Goal: Task Accomplishment & Management: Use online tool/utility

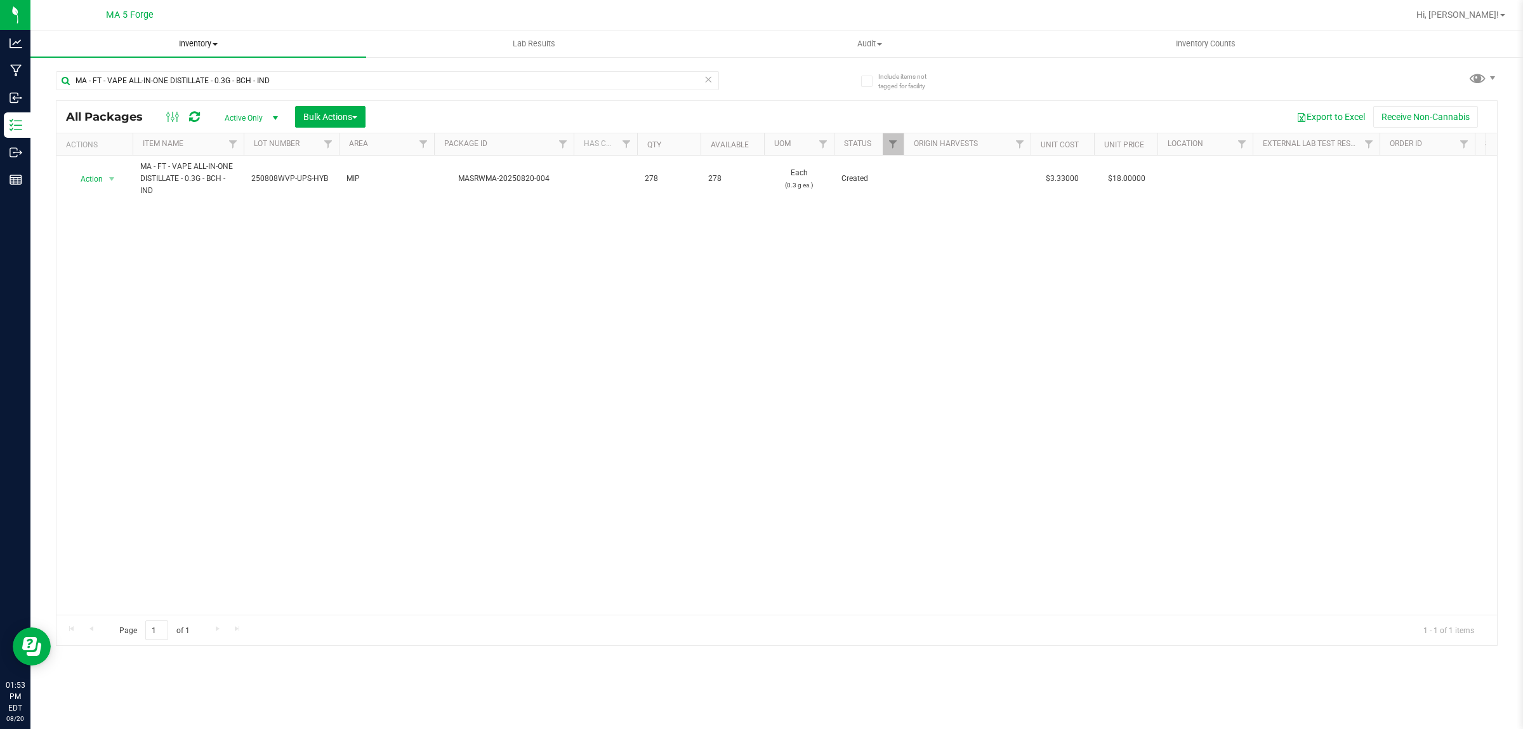
click at [204, 46] on span "Inventory" at bounding box center [198, 43] width 336 height 11
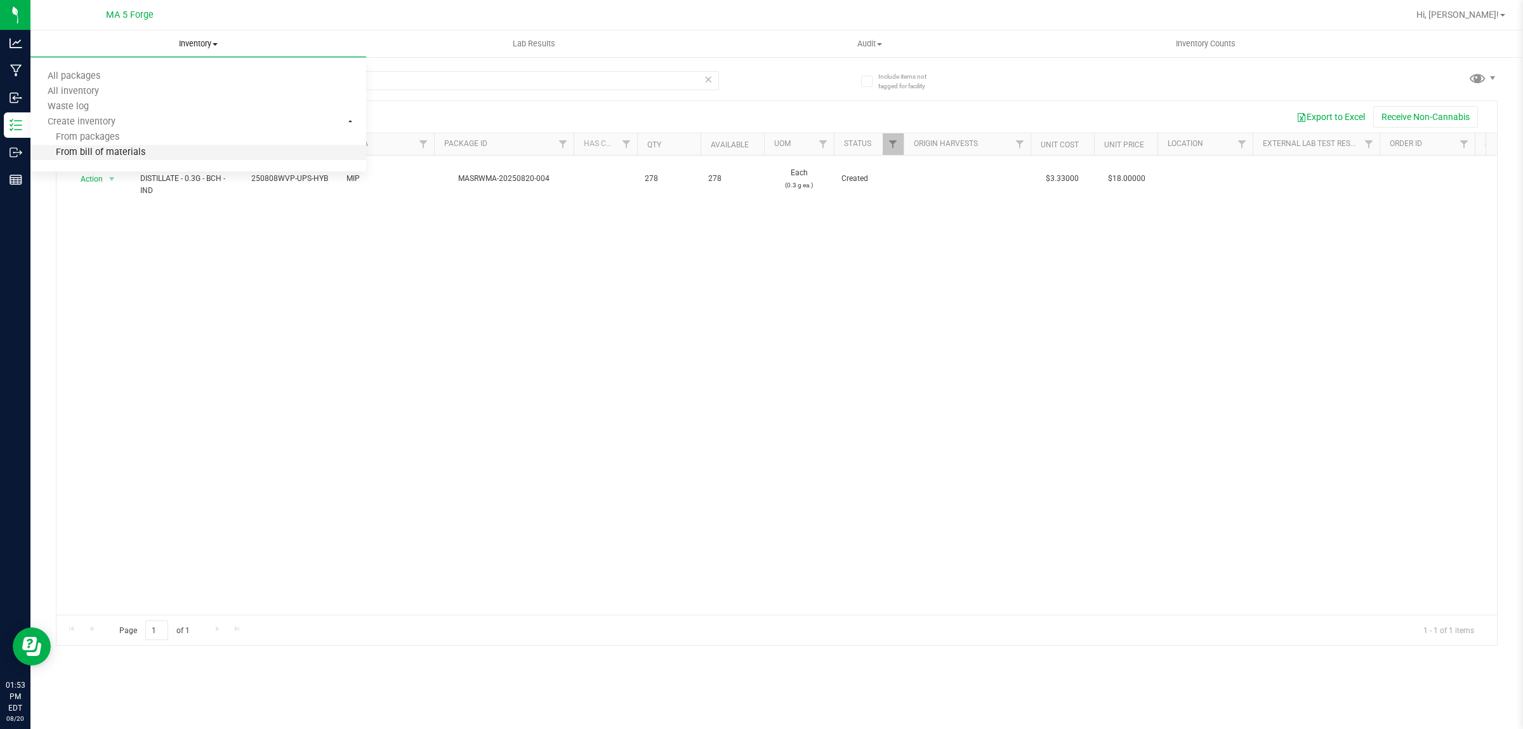
click at [185, 152] on li "From bill of materials" at bounding box center [198, 152] width 336 height 15
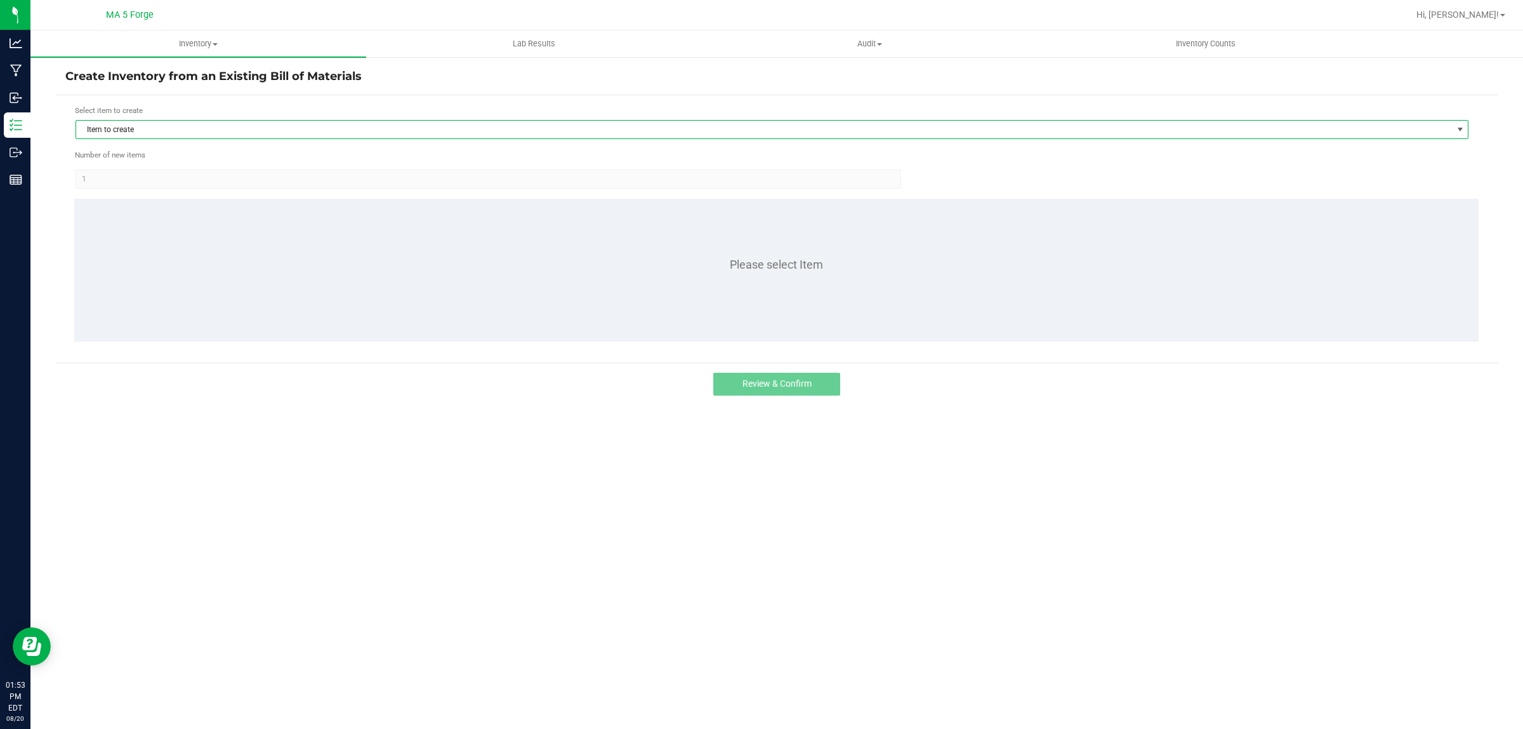
click at [155, 128] on span "Item to create" at bounding box center [764, 130] width 1376 height 18
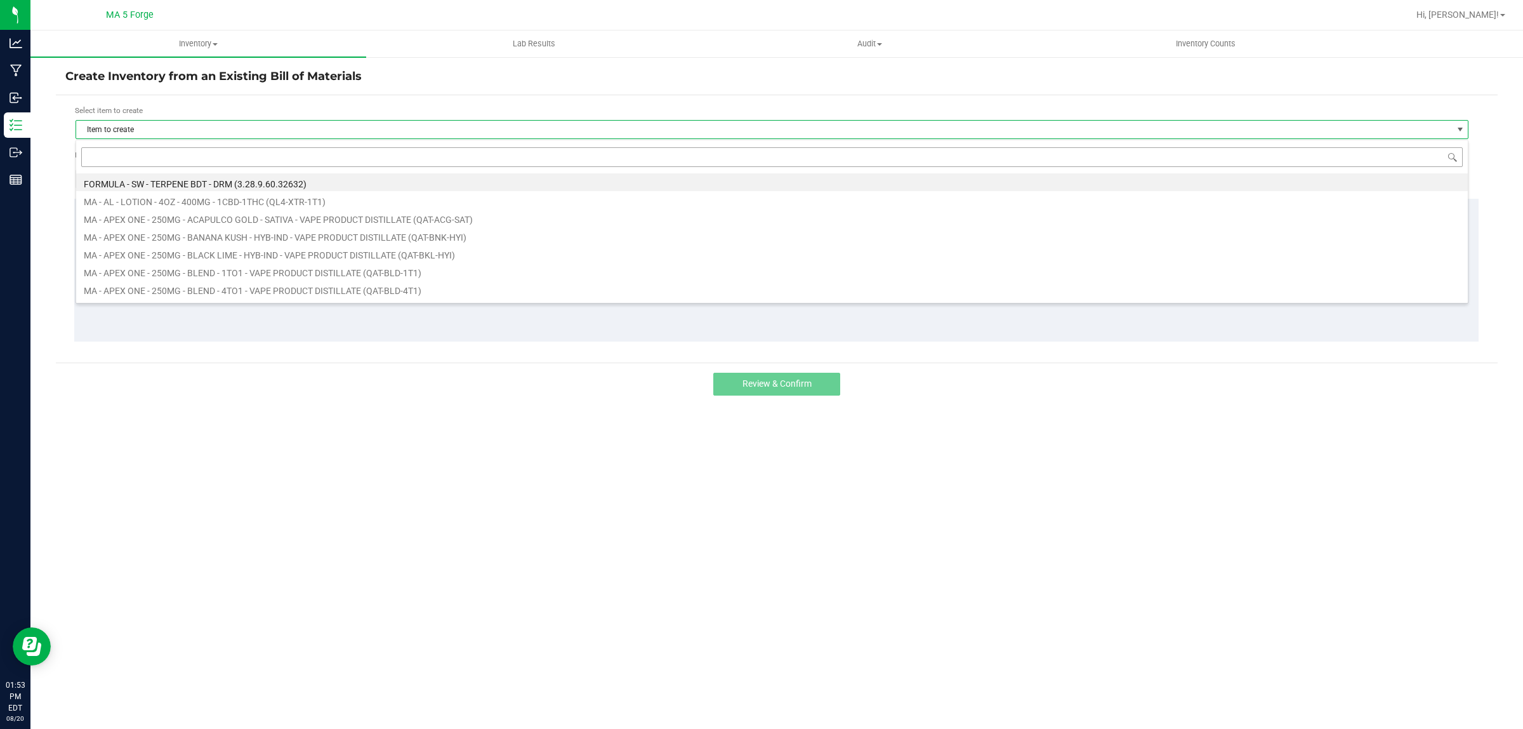
scroll to position [20, 1393]
click at [153, 154] on input at bounding box center [772, 157] width 1382 height 20
type input "FT-QAT-WCY-IND"
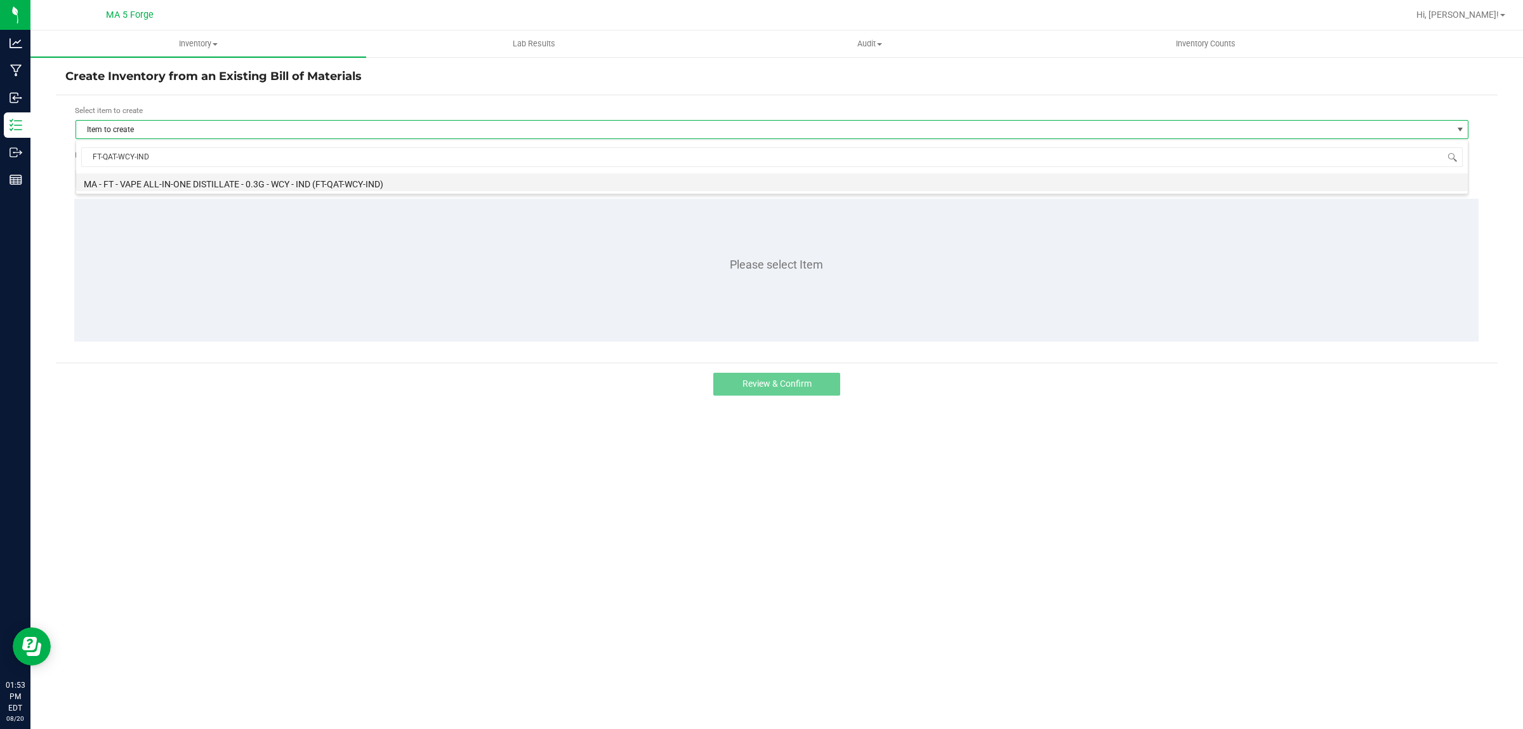
click at [155, 182] on li "MA - FT - VAPE ALL-IN-ONE DISTILLATE - 0.3G - WCY - IND (FT-QAT-WCY-IND)" at bounding box center [772, 182] width 1392 height 18
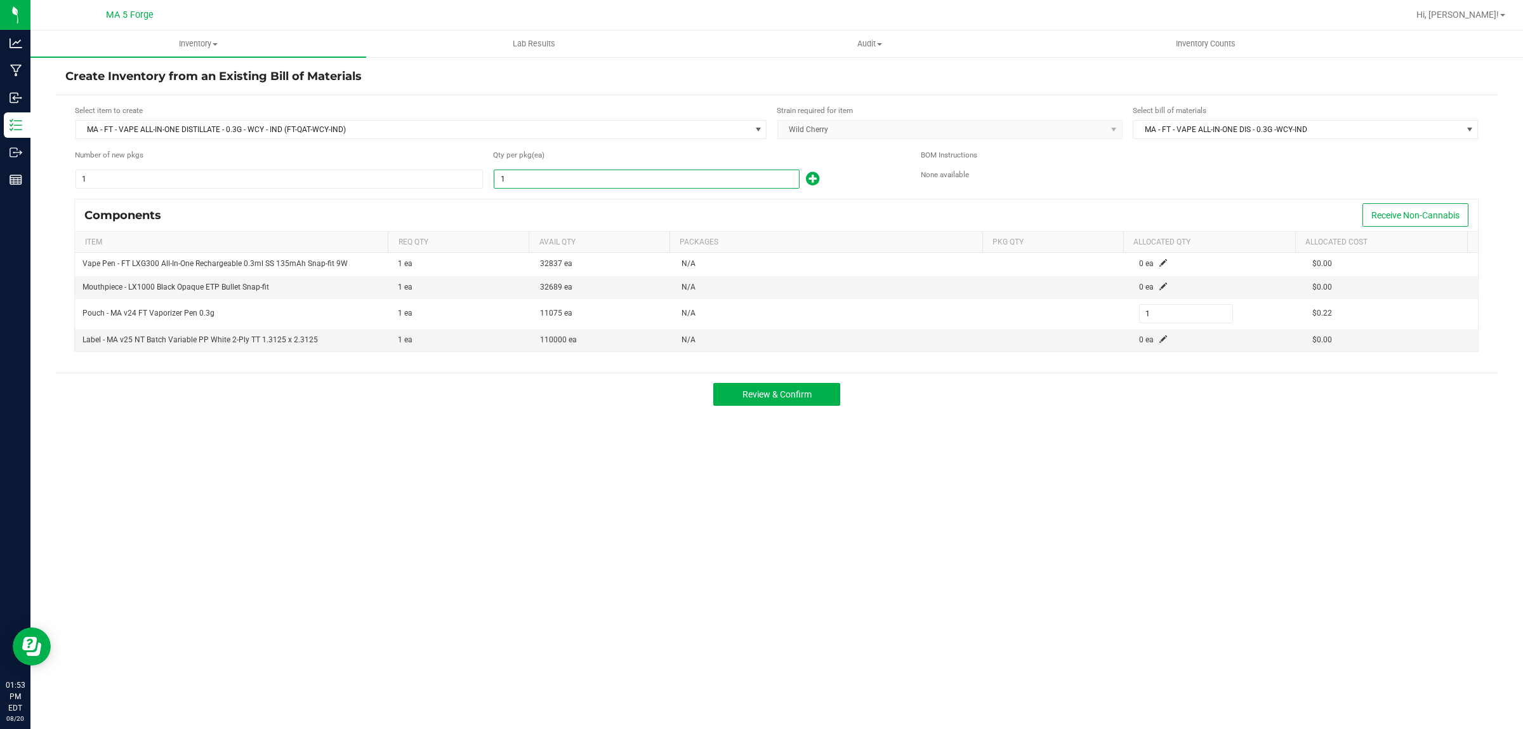
click at [536, 175] on input "1" at bounding box center [646, 179] width 305 height 18
type input "13"
type input "137"
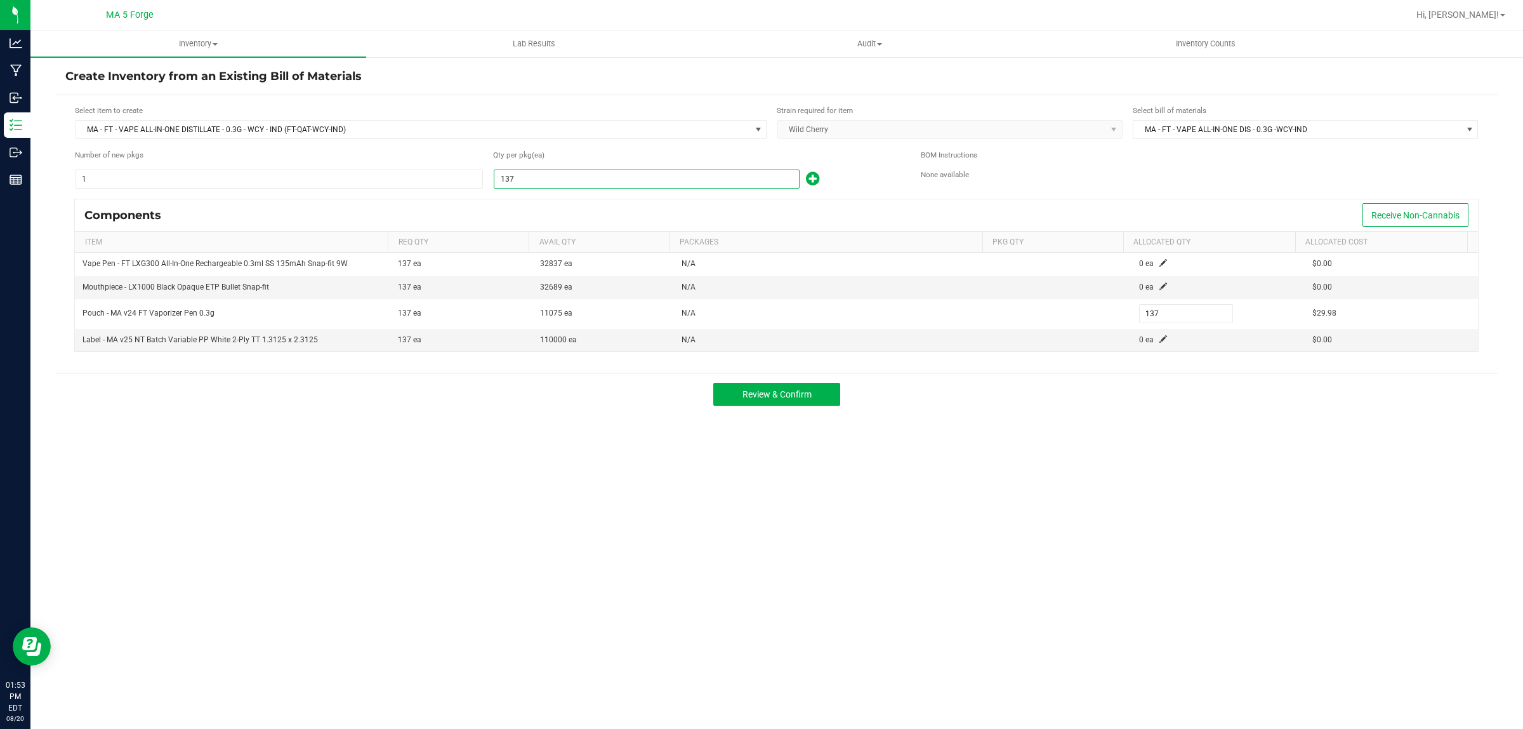
type input "1373"
type input "1,373"
click at [809, 392] on span "Review & Confirm" at bounding box center [776, 394] width 69 height 10
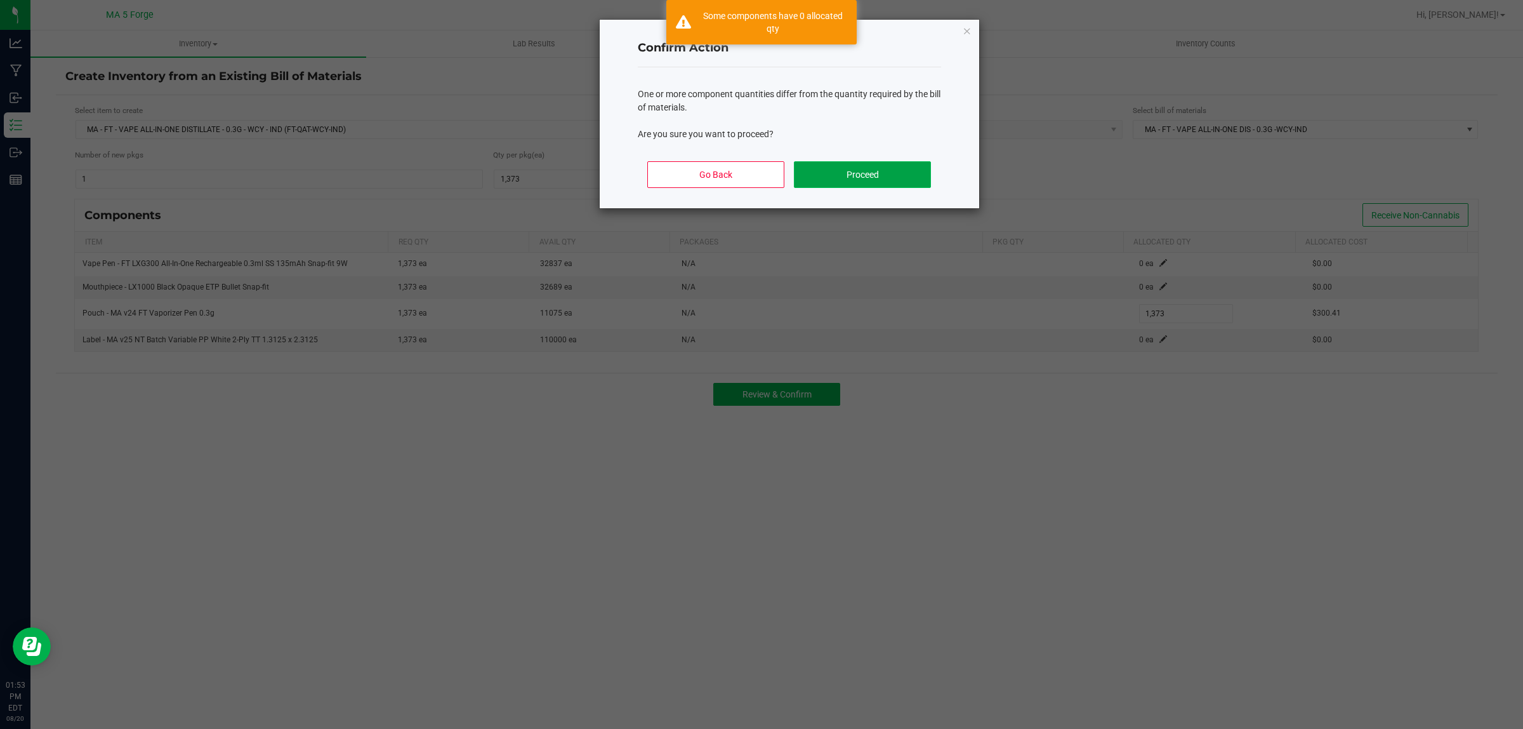
click at [890, 172] on button "Proceed" at bounding box center [862, 174] width 136 height 27
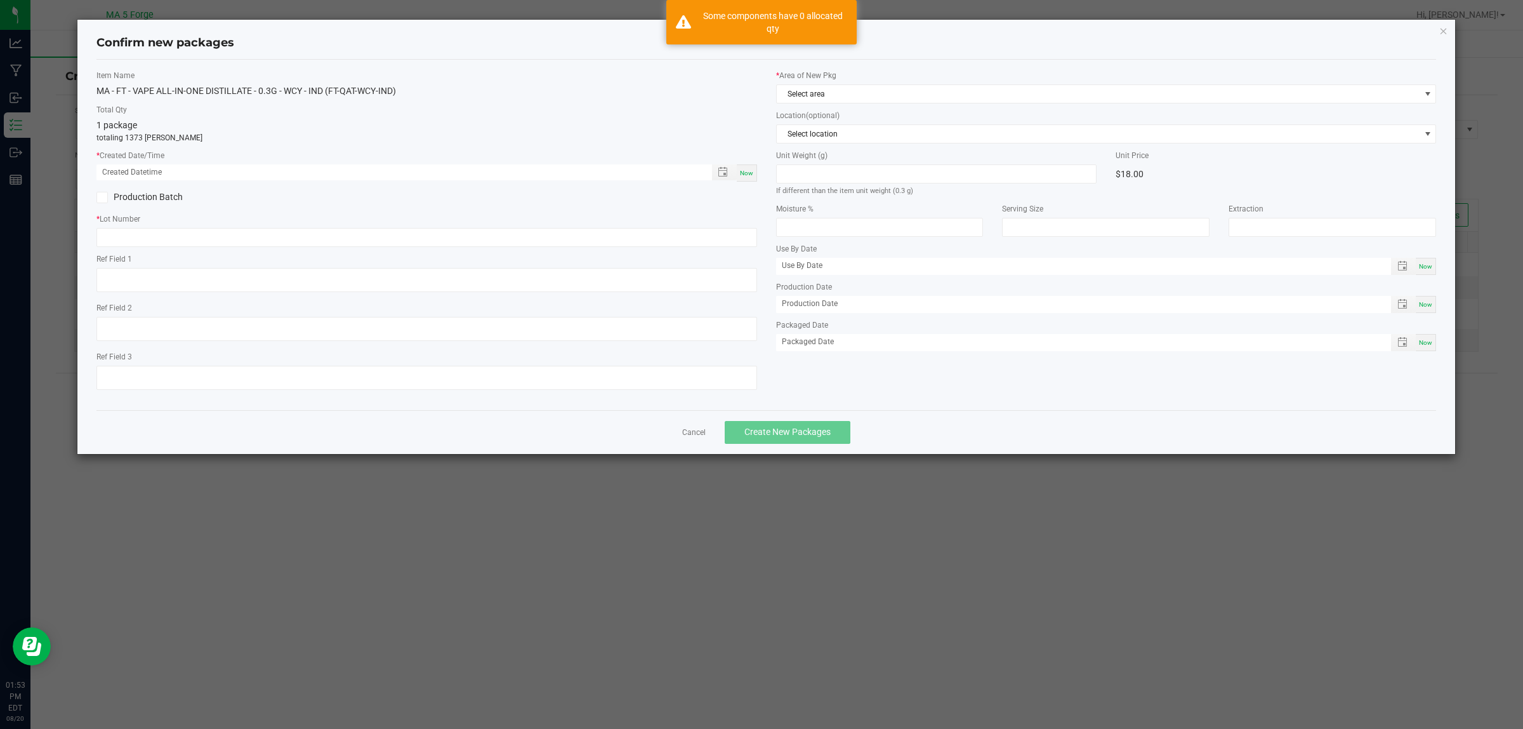
click at [744, 173] on span "Now" at bounding box center [746, 172] width 13 height 7
type input "[DATE] 01:53 PM"
click at [157, 197] on label "Production Batch" at bounding box center [256, 196] width 320 height 13
click at [0, 0] on input "Production Batch" at bounding box center [0, 0] width 0 height 0
click at [168, 237] on input "text" at bounding box center [426, 237] width 661 height 19
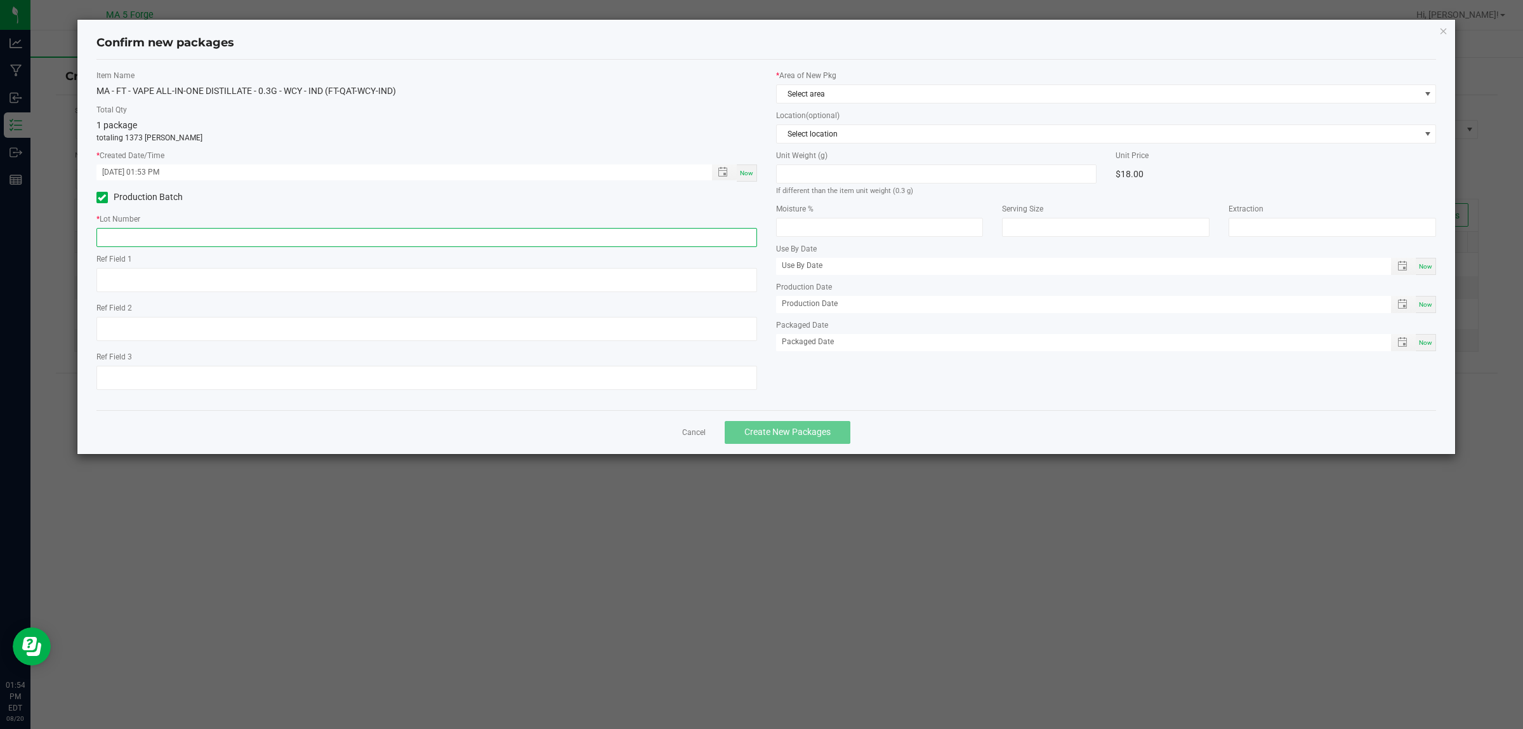
paste input "250807QAT-WCY-IND"
type input "250807QAT-WCY-IND"
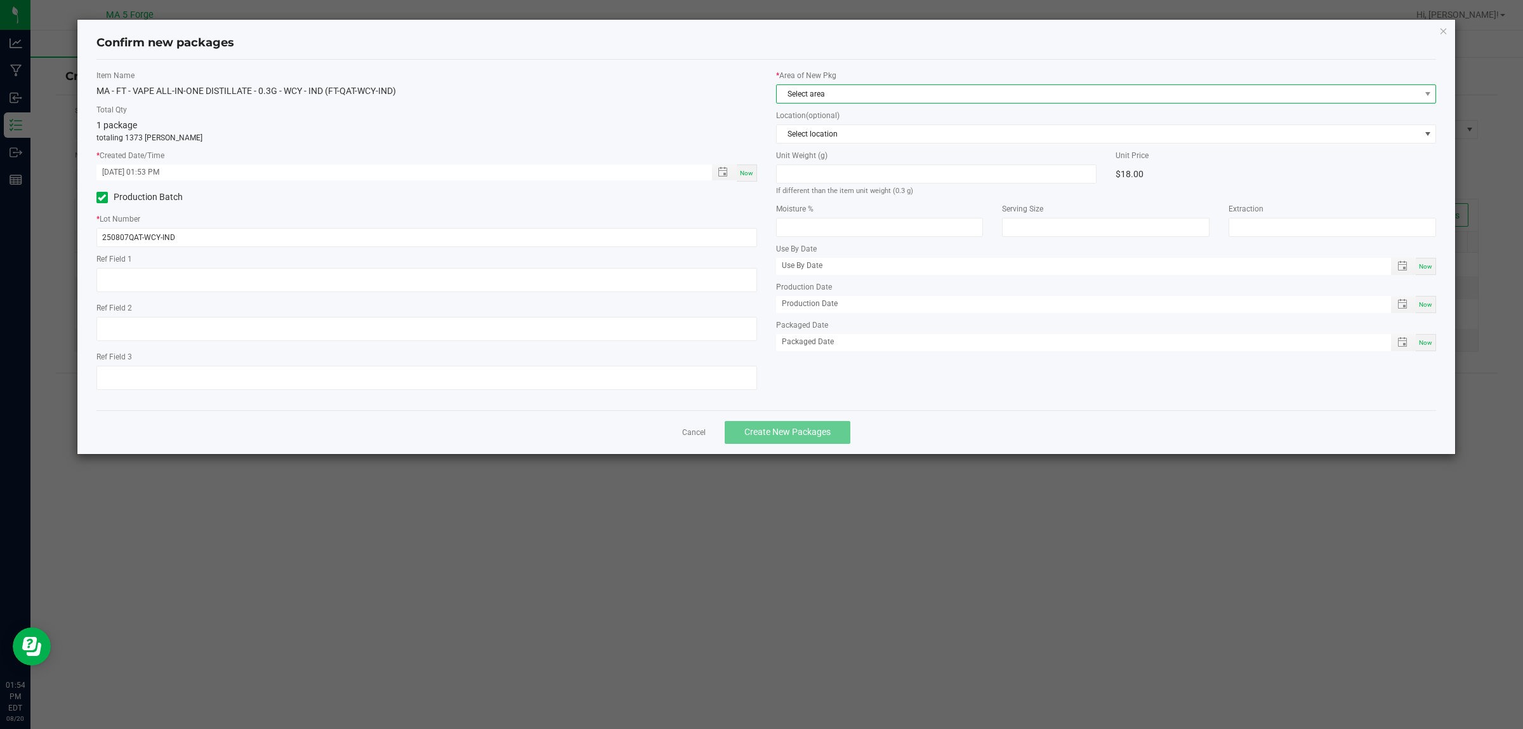
click at [830, 85] on span "Select area" at bounding box center [1098, 94] width 643 height 18
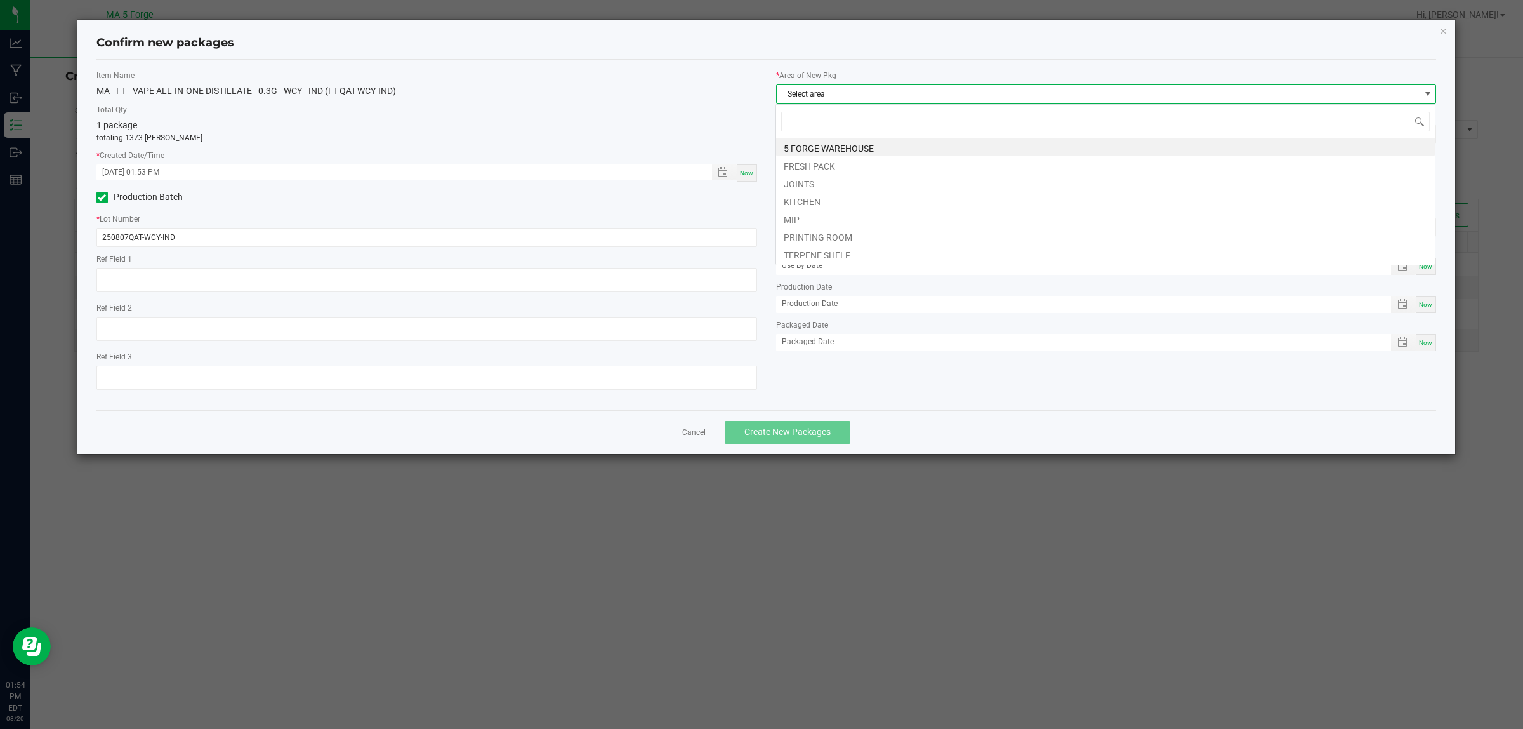
scroll to position [20, 661]
click at [809, 223] on li "MIP" at bounding box center [1105, 218] width 659 height 18
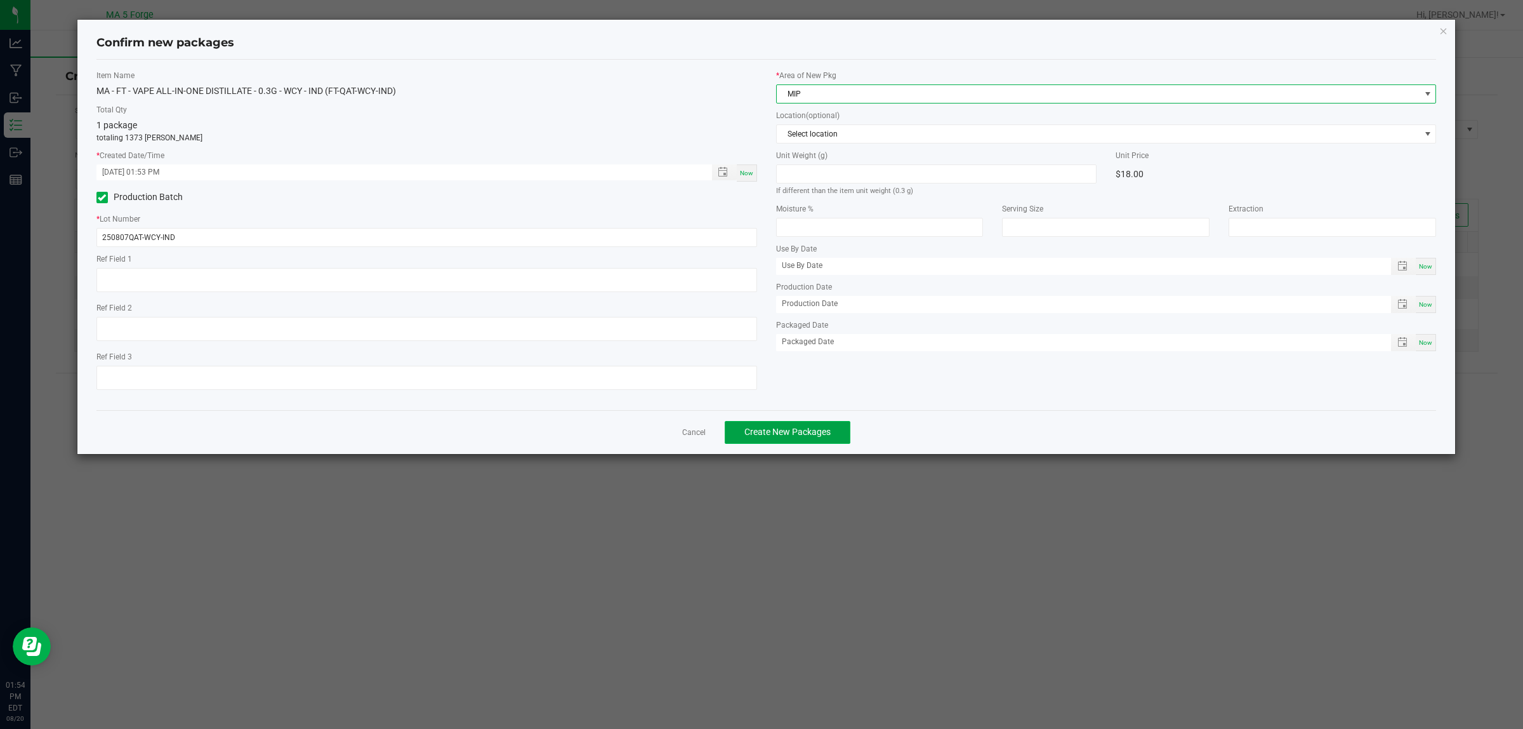
click at [793, 432] on span "Create New Packages" at bounding box center [787, 431] width 86 height 10
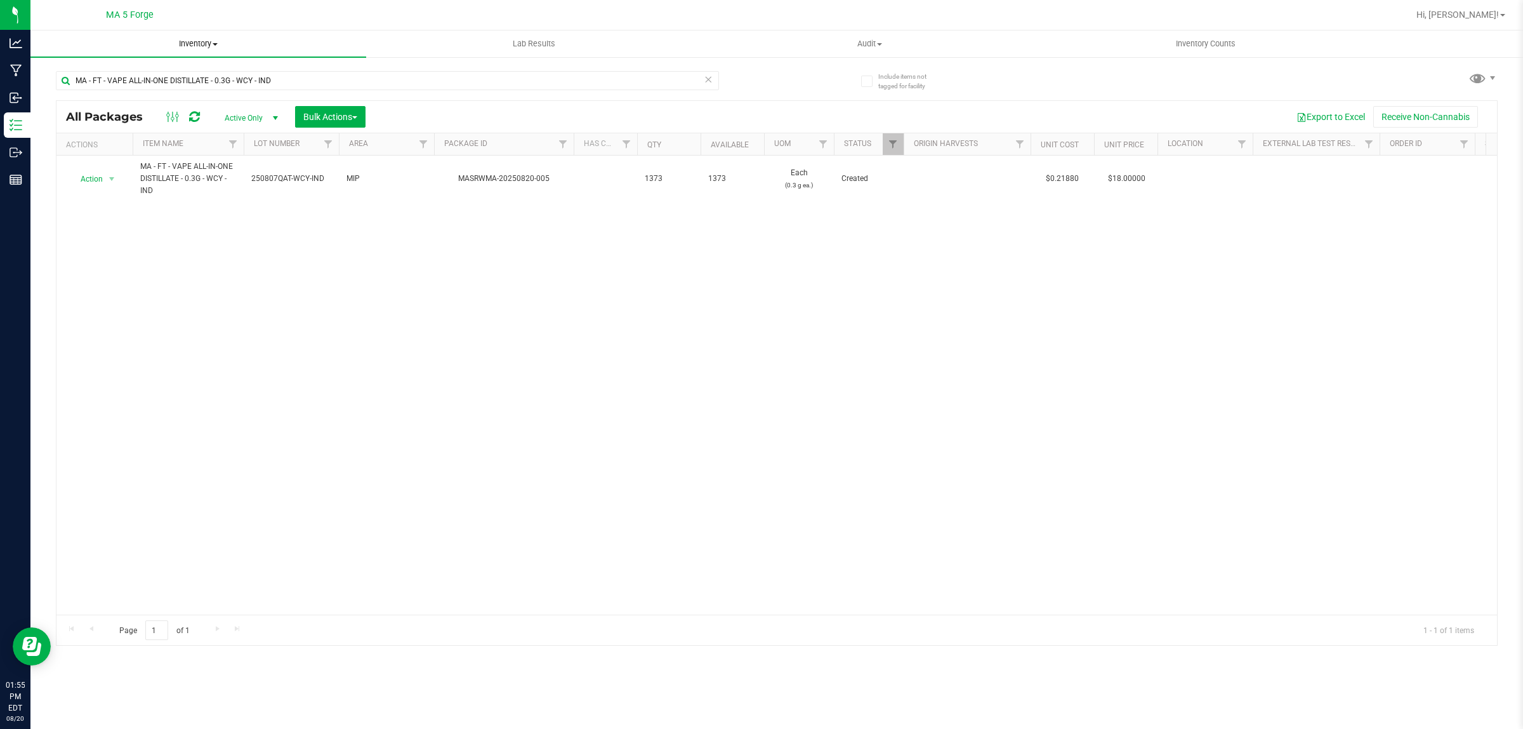
click at [211, 38] on span "Inventory" at bounding box center [198, 43] width 336 height 11
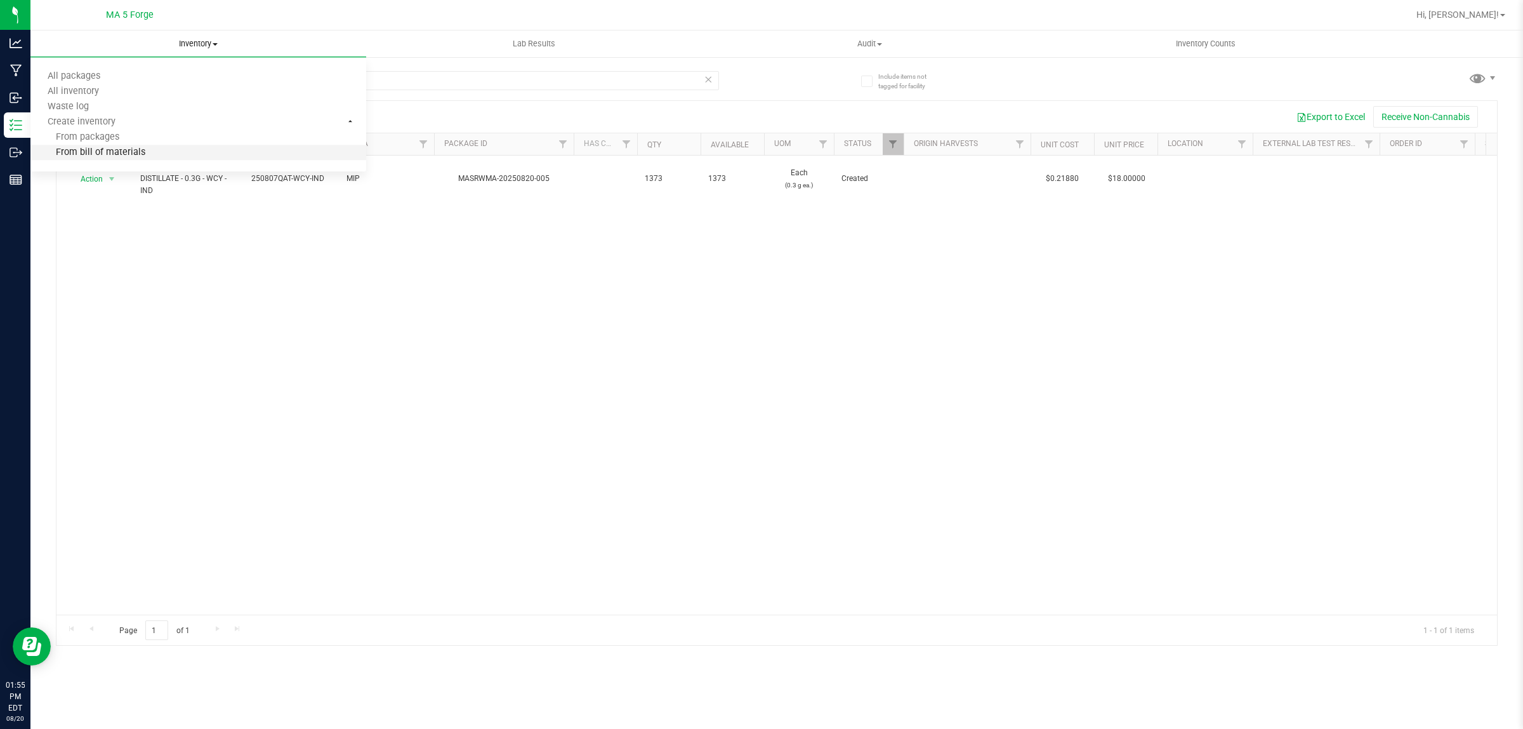
click at [142, 152] on span "From bill of materials" at bounding box center [87, 152] width 115 height 11
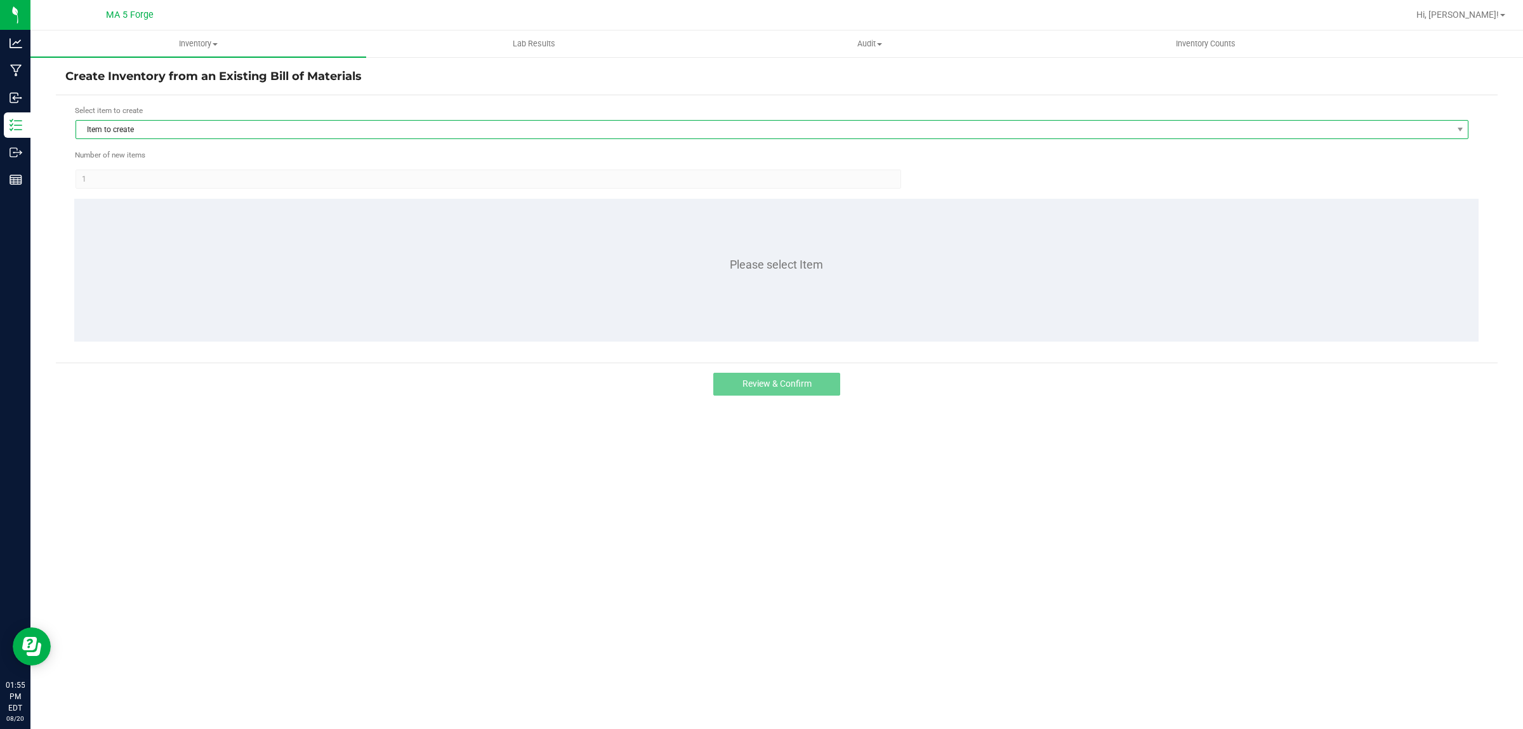
click at [166, 122] on span "Item to create" at bounding box center [764, 130] width 1376 height 18
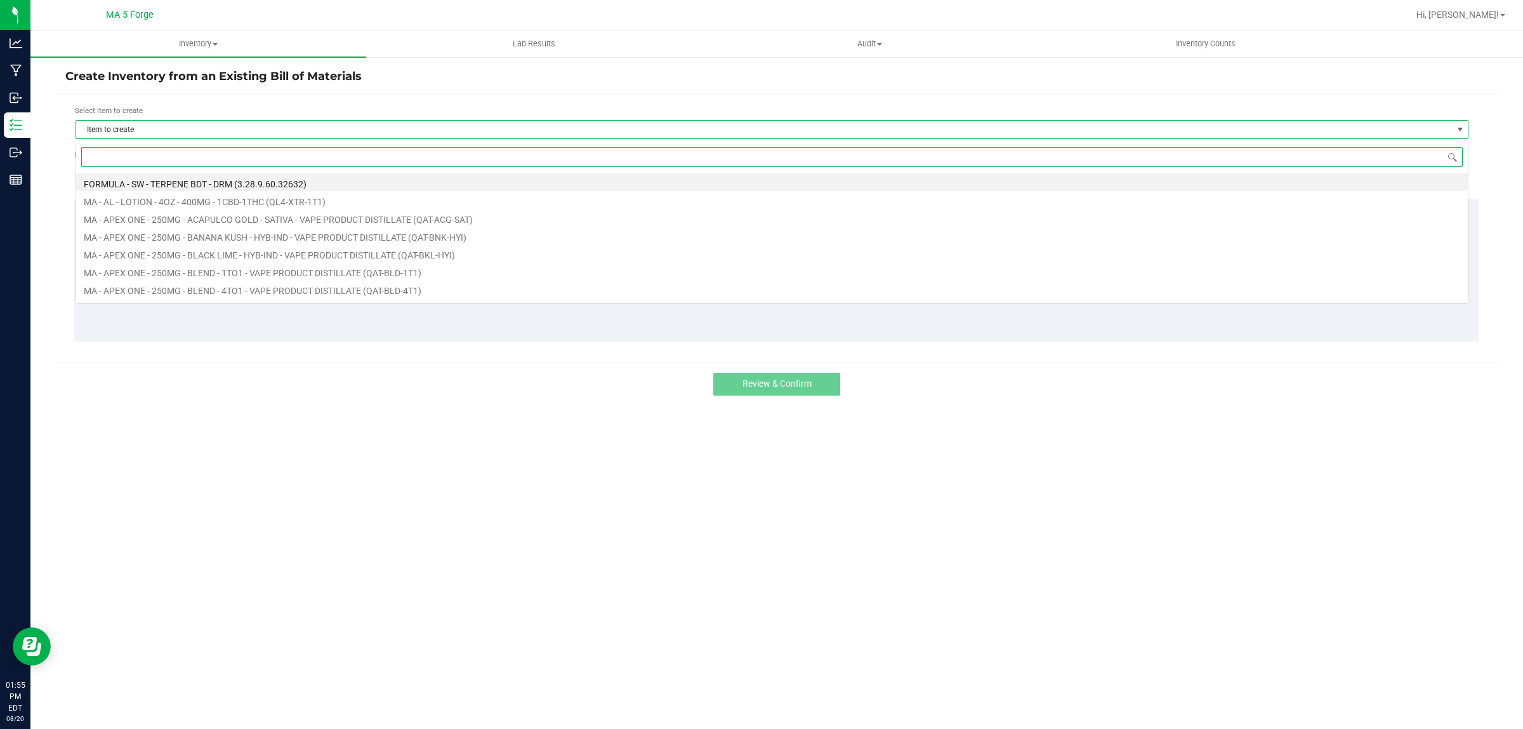
scroll to position [20, 1393]
click at [154, 152] on input at bounding box center [772, 157] width 1382 height 20
paste input "FT-QAT-BCH-[GEOGRAPHIC_DATA]"
type input "FT-QAT-BCH-[GEOGRAPHIC_DATA]"
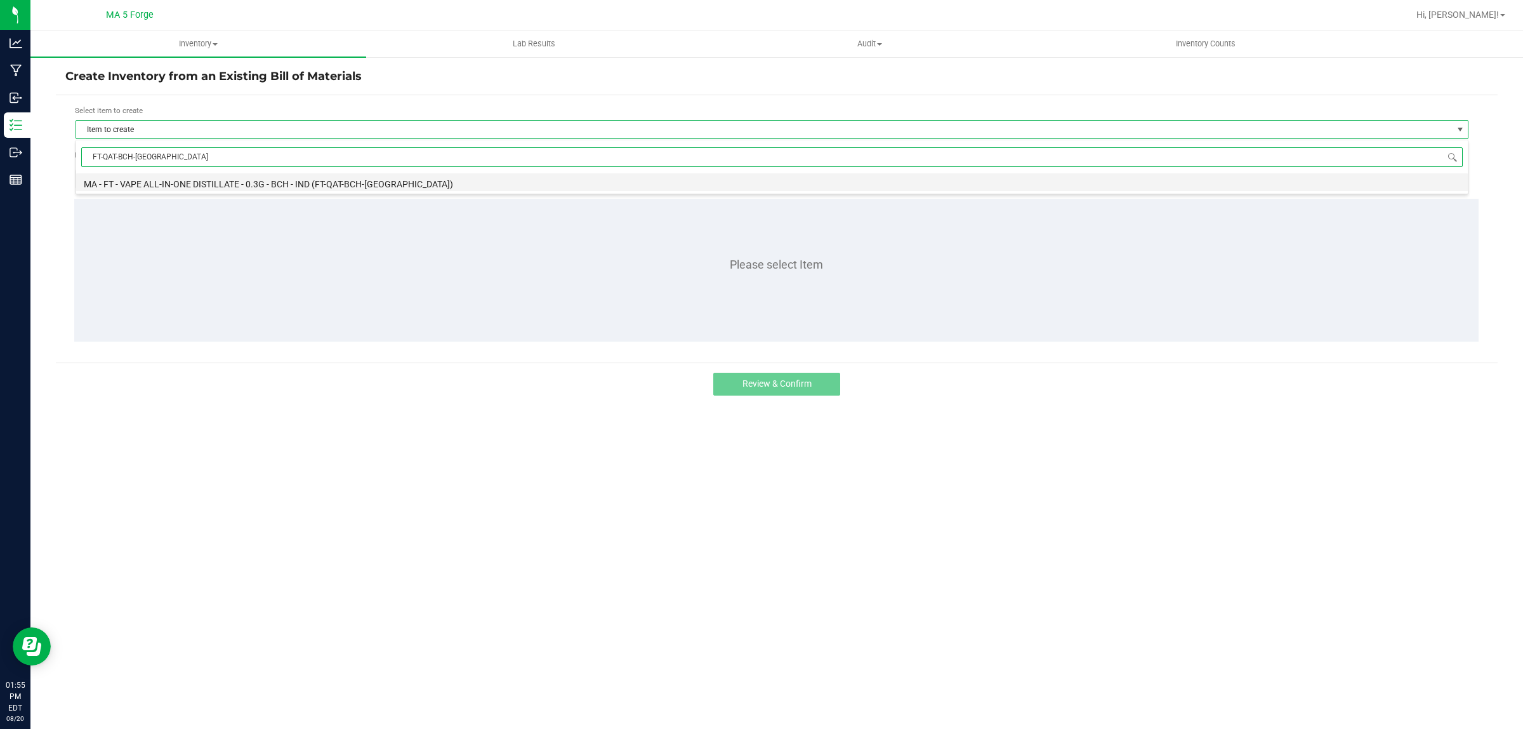
click at [210, 175] on li "MA - FT - VAPE ALL-IN-ONE DISTILLATE - 0.3G - BCH - IND (FT-QAT-BCH-[GEOGRAPHIC…" at bounding box center [772, 182] width 1392 height 18
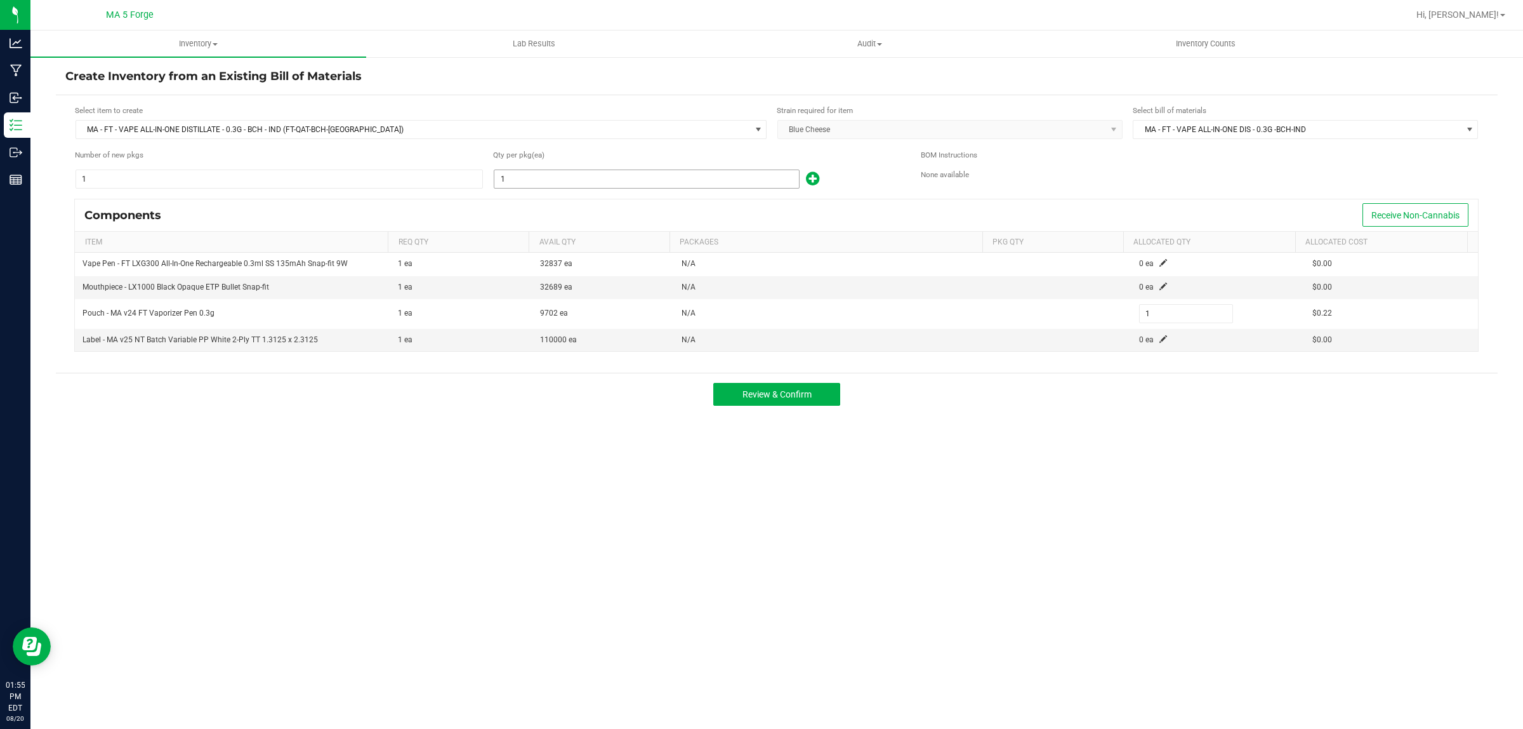
click at [541, 173] on input "1" at bounding box center [646, 179] width 305 height 18
type input "4"
type input "42"
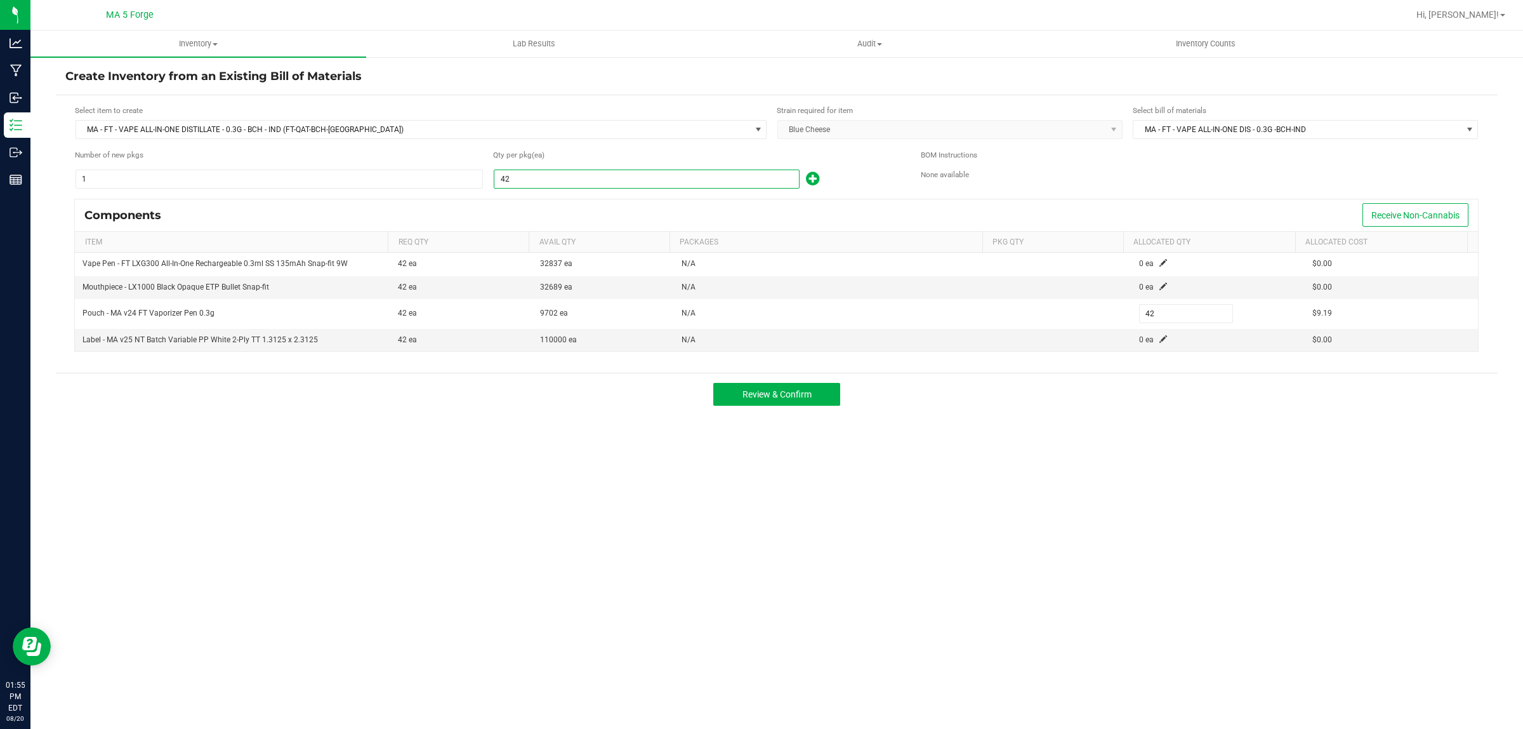
type input "427"
click at [816, 397] on button "Review & Confirm" at bounding box center [776, 394] width 127 height 23
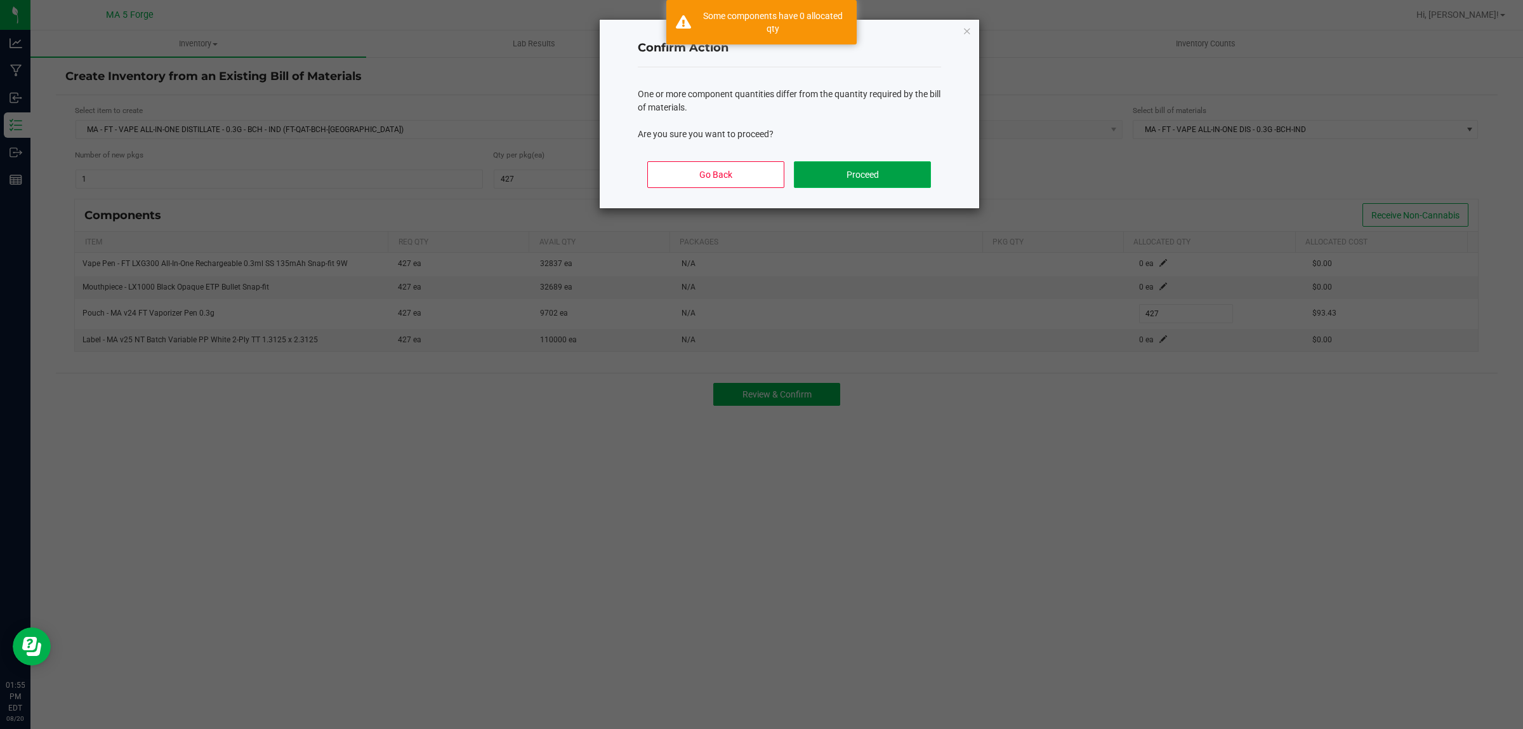
click at [877, 172] on button "Proceed" at bounding box center [862, 174] width 136 height 27
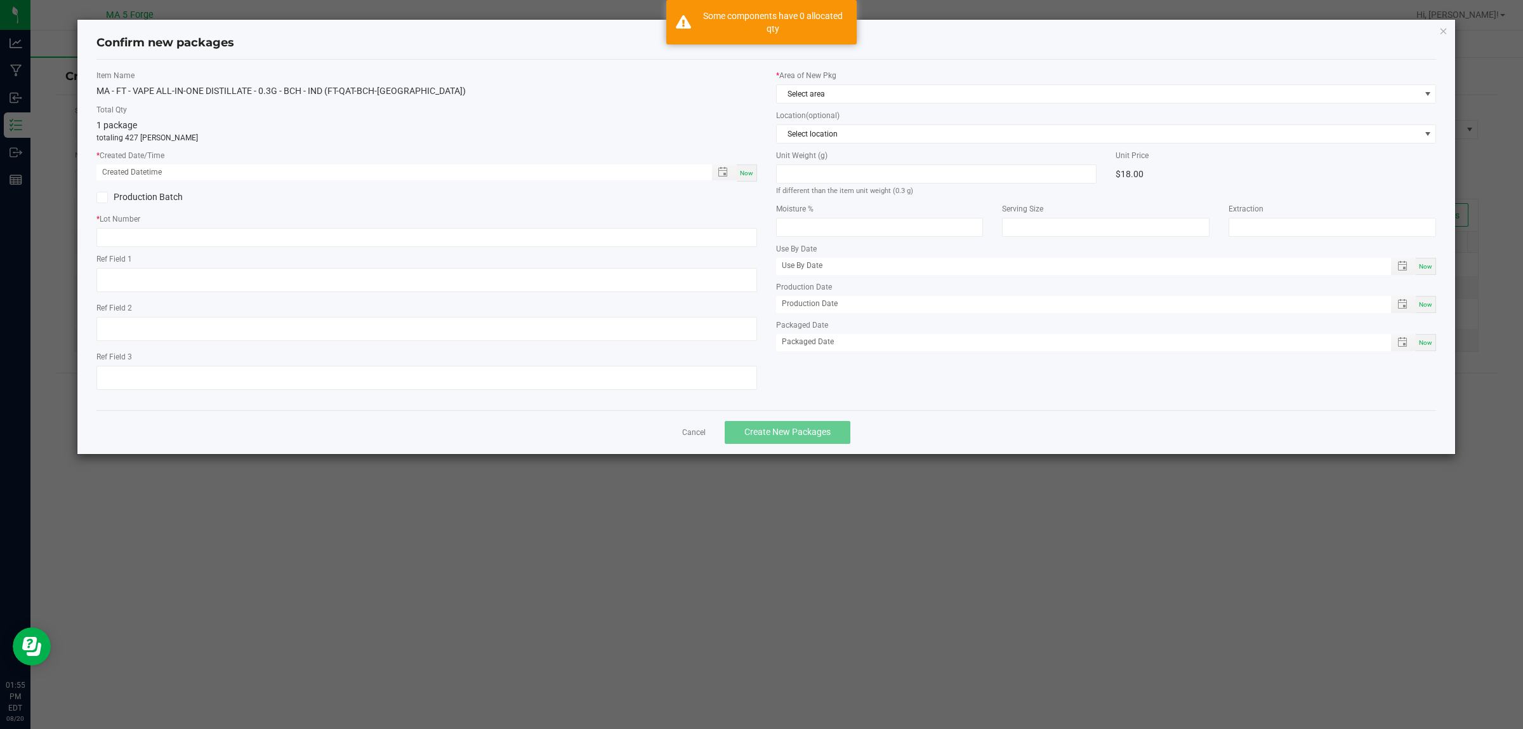
click at [686, 429] on link "Cancel" at bounding box center [693, 432] width 23 height 11
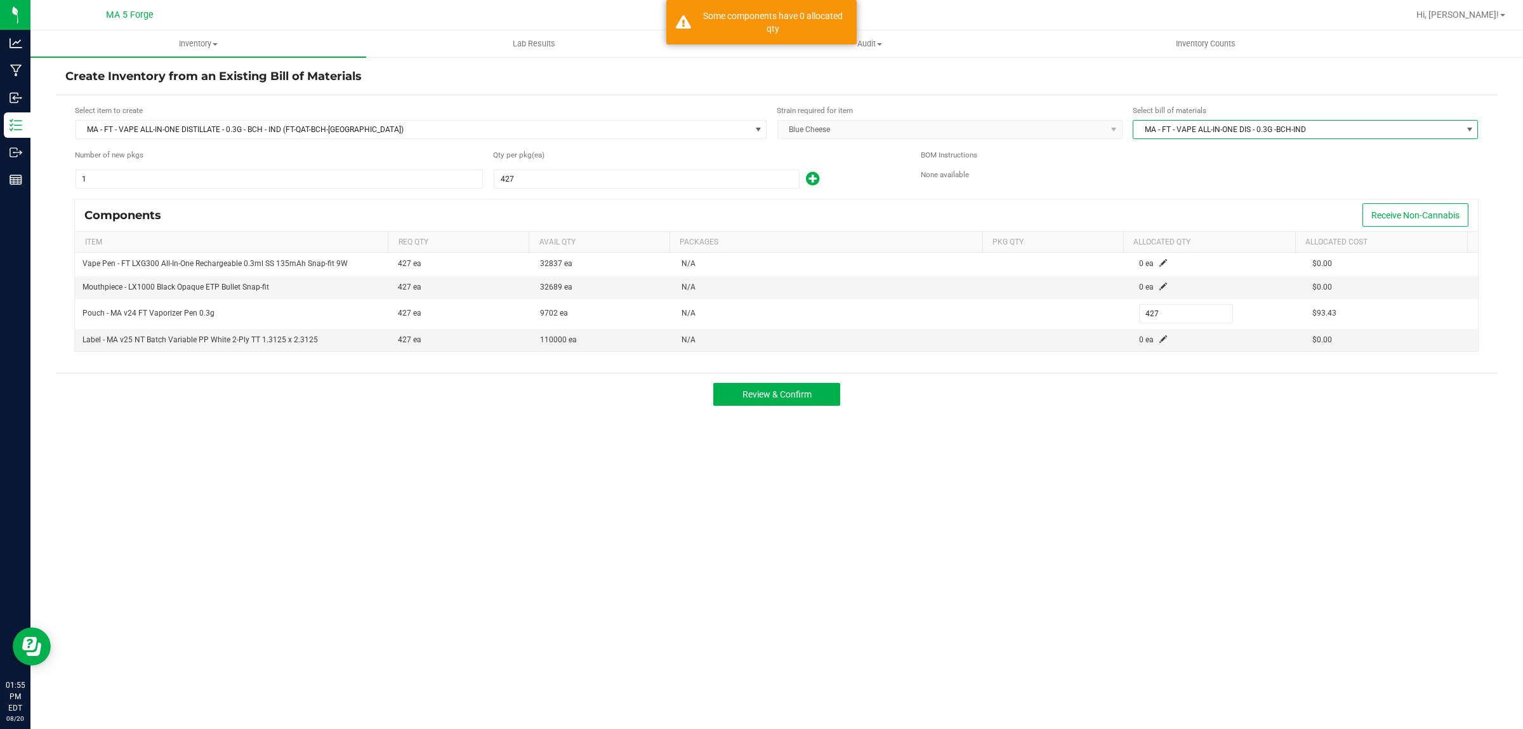
click at [1468, 127] on span at bounding box center [1470, 129] width 10 height 10
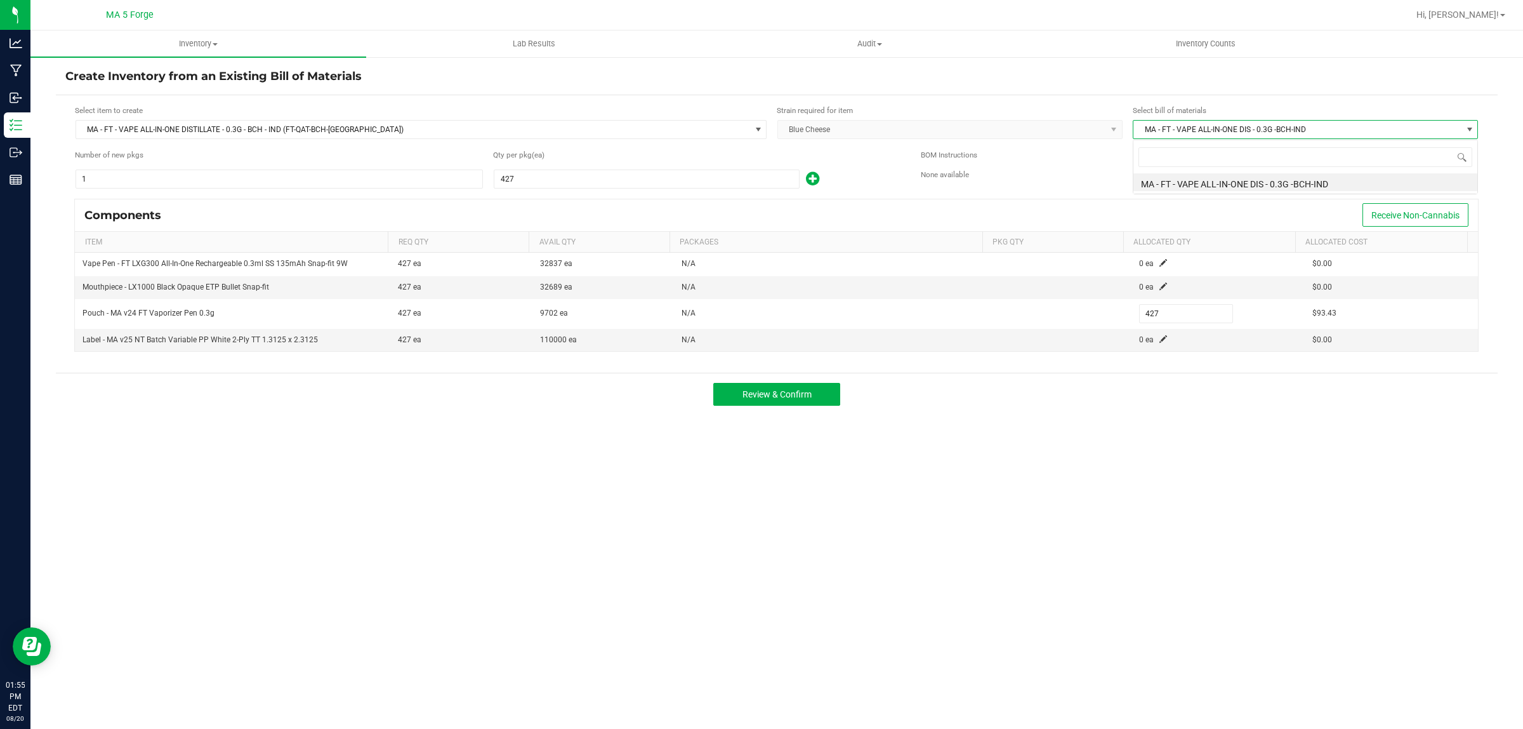
scroll to position [20, 345]
click at [1468, 127] on span at bounding box center [1470, 129] width 10 height 10
click at [804, 387] on button "Review & Confirm" at bounding box center [776, 394] width 127 height 23
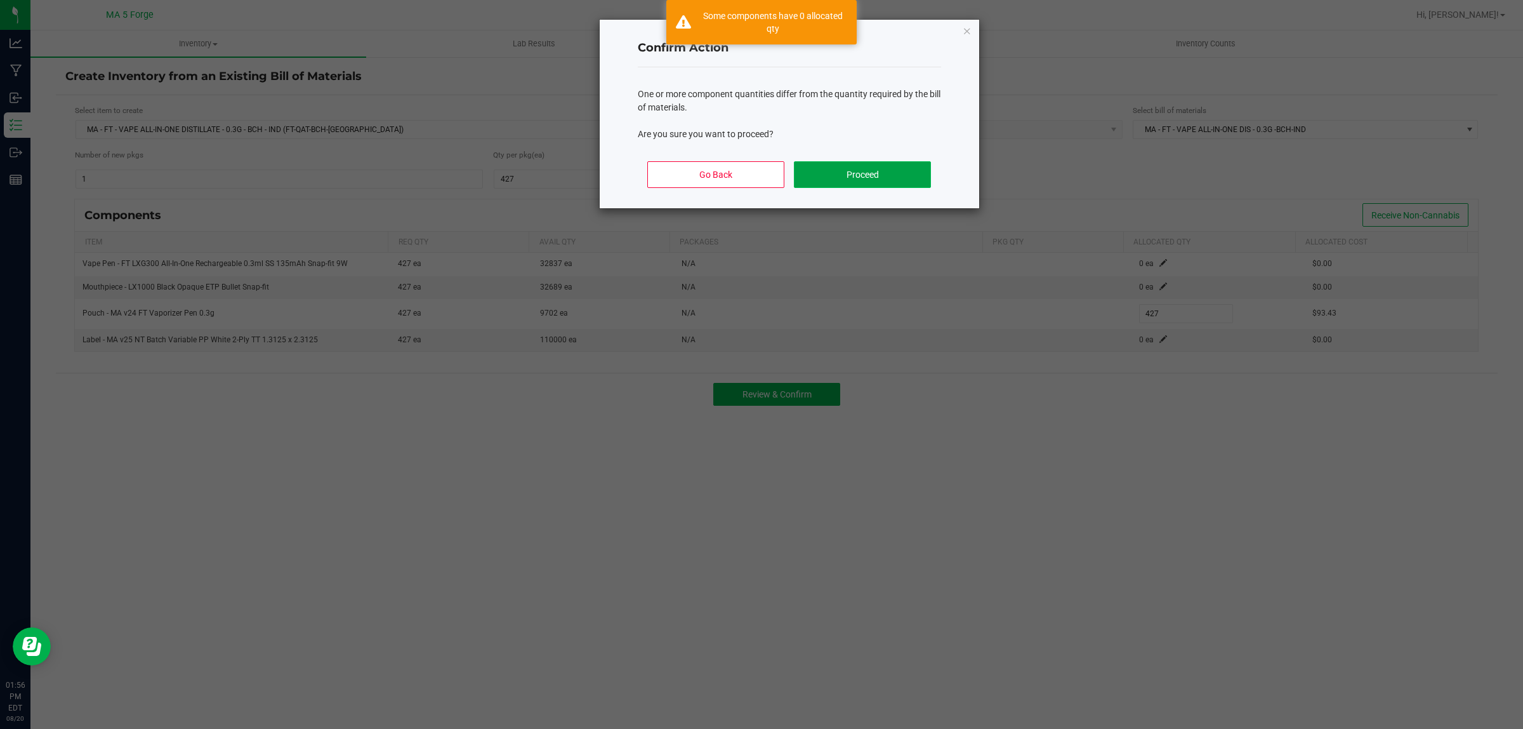
click at [862, 185] on button "Proceed" at bounding box center [862, 174] width 136 height 27
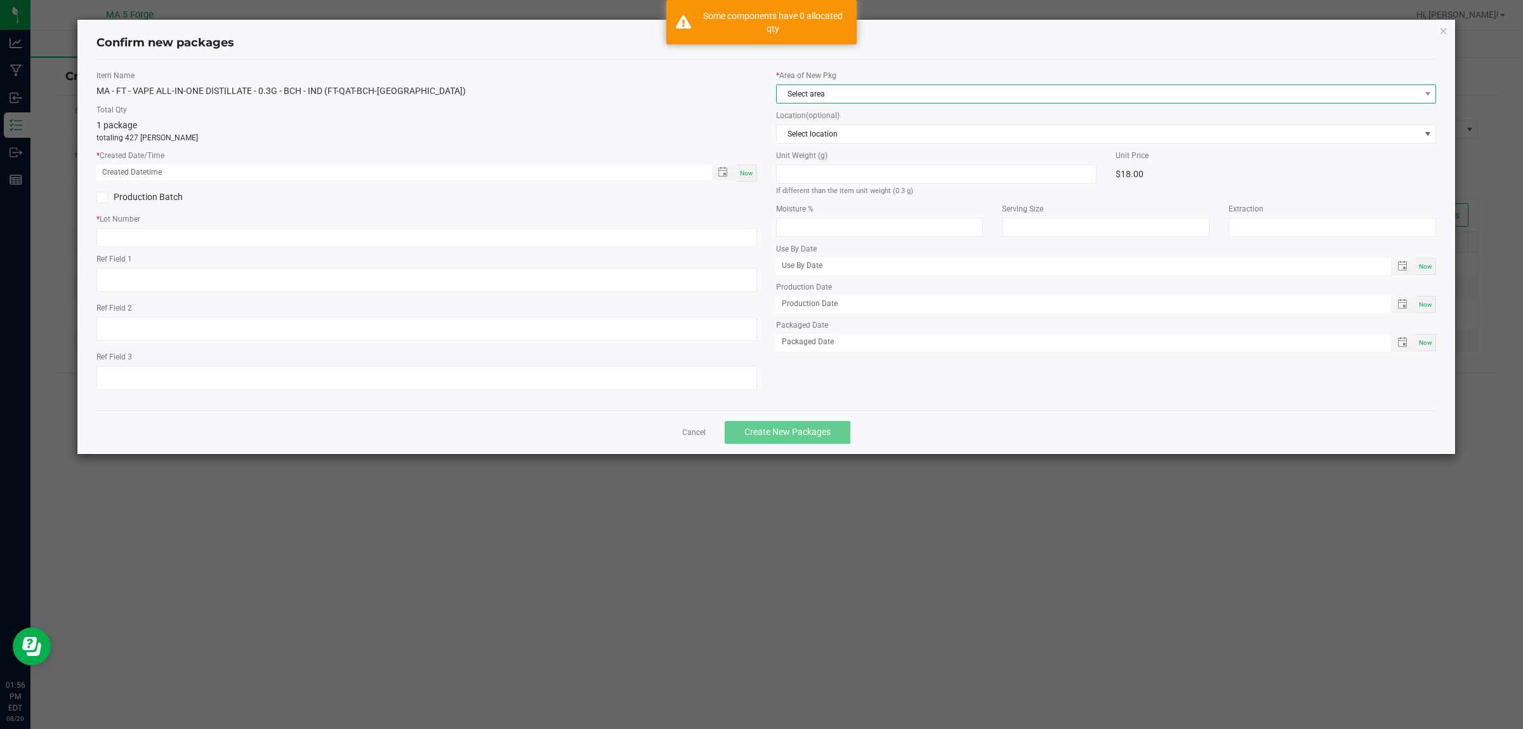
click at [854, 96] on span "Select area" at bounding box center [1098, 94] width 643 height 18
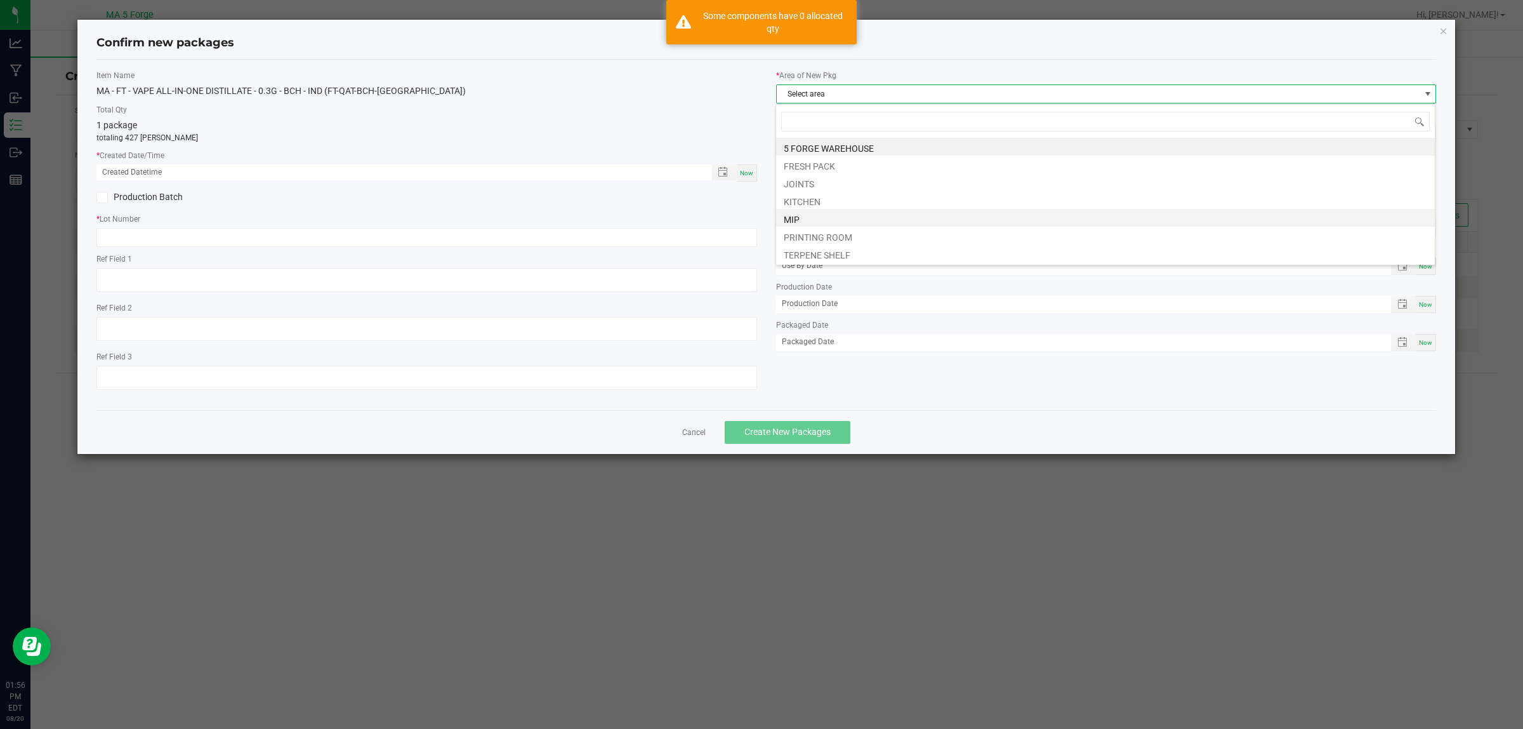
click at [803, 223] on li "MIP" at bounding box center [1105, 218] width 659 height 18
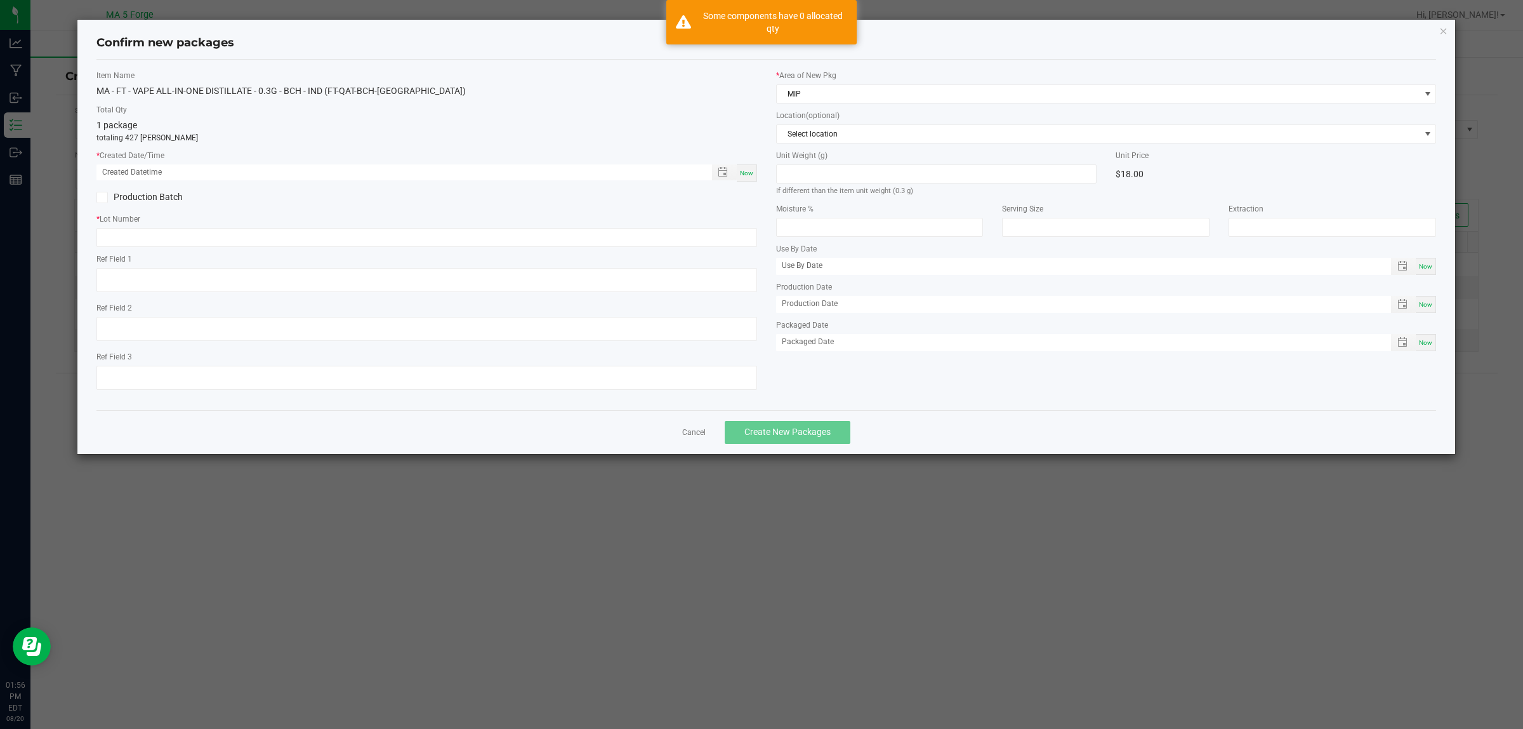
click at [751, 173] on span "Now" at bounding box center [746, 172] width 13 height 7
type input "[DATE] 01:56 PM"
click at [157, 190] on label "Production Batch" at bounding box center [256, 196] width 320 height 13
click at [0, 0] on input "Production Batch" at bounding box center [0, 0] width 0 height 0
click at [485, 240] on input "text" at bounding box center [426, 237] width 661 height 19
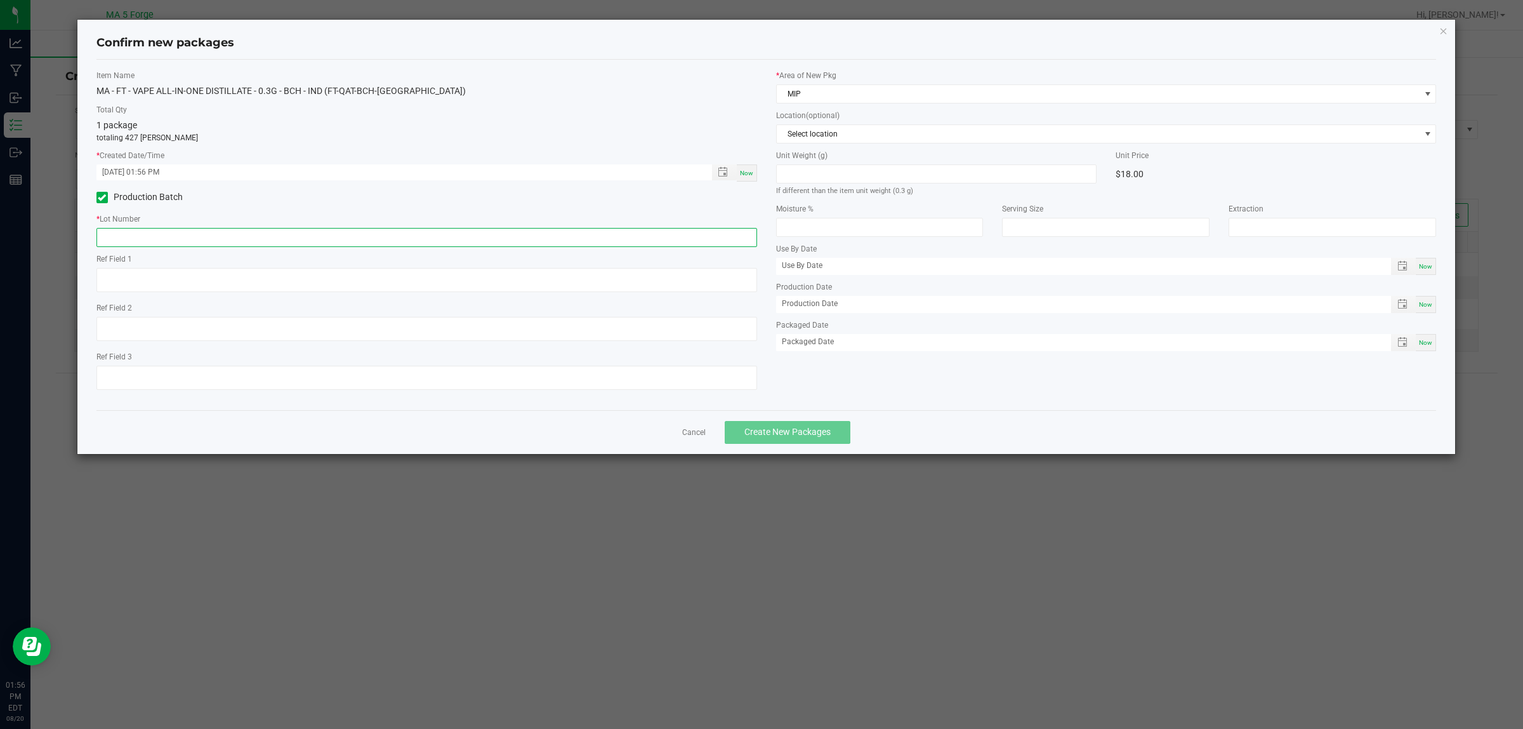
paste input "250813QAT-BCH-IND"
type input "250813QAT-BCH-IND"
click at [800, 426] on span "Create New Packages" at bounding box center [787, 431] width 86 height 10
